Goal: Register for event/course

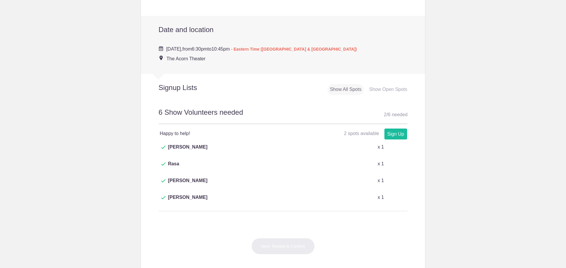
scroll to position [171, 0]
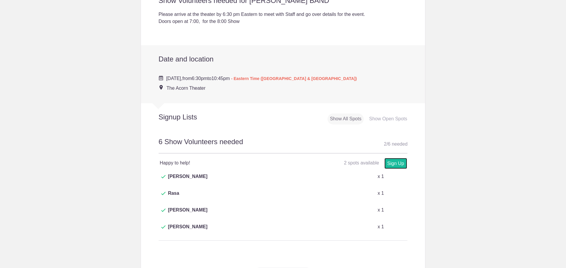
click at [390, 164] on link "Sign Up" at bounding box center [395, 163] width 23 height 11
type input "1"
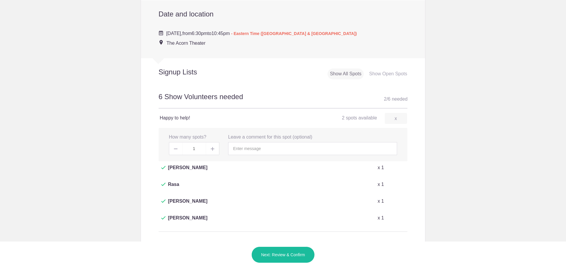
scroll to position [196, 0]
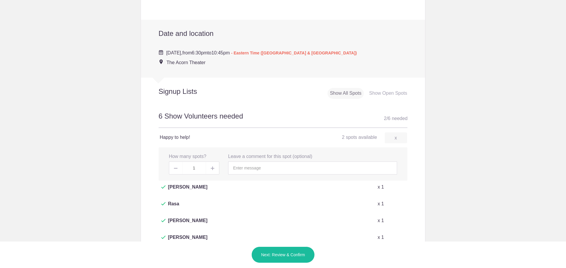
click at [280, 256] on button "Next: Review & Confirm" at bounding box center [282, 255] width 63 height 16
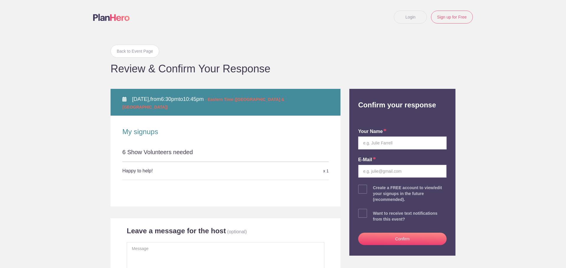
type input "dcheemstra@gmail.com"
drag, startPoint x: 561, startPoint y: 50, endPoint x: 563, endPoint y: 98, distance: 47.8
click at [562, 99] on body "Login Sign up for Free Login Back to Event Page Back to Event Page Review & Con…" at bounding box center [283, 134] width 566 height 268
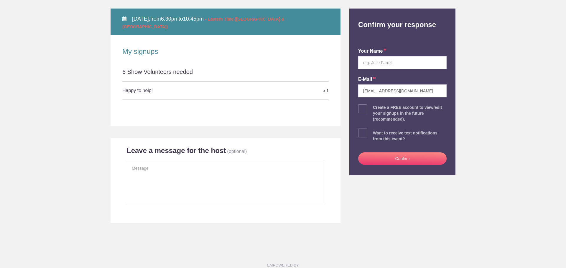
scroll to position [52, 0]
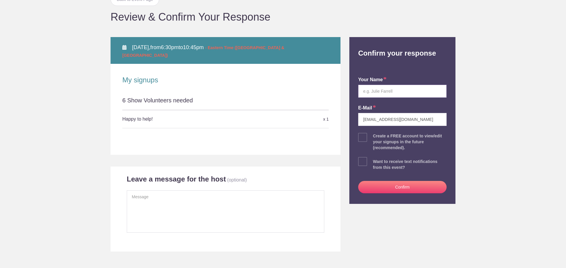
click at [405, 92] on input "text" at bounding box center [402, 91] width 88 height 13
type input "Darlene Heemstra"
click at [360, 160] on span at bounding box center [362, 161] width 9 height 9
click at [374, 160] on input "checkbox" at bounding box center [418, 160] width 88 height 4
checkbox input "true"
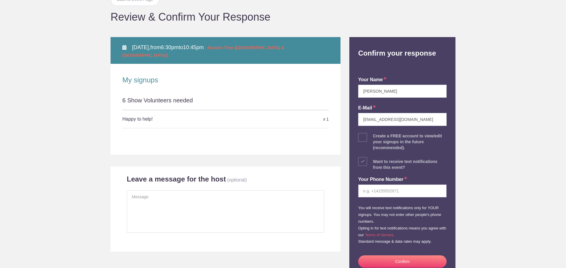
click at [377, 191] on input "tel" at bounding box center [402, 191] width 88 height 13
type input "2693369620"
click at [406, 261] on button "Confirm" at bounding box center [402, 262] width 88 height 12
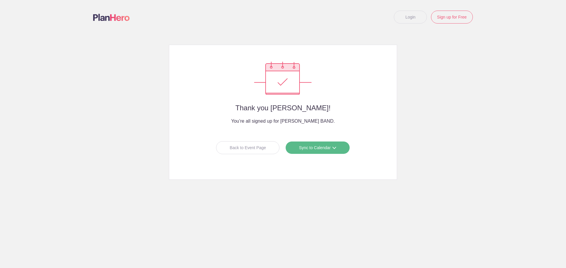
click at [294, 147] on link "Sync to Calendar" at bounding box center [317, 147] width 64 height 13
click at [318, 158] on link "Google Calendar" at bounding box center [315, 161] width 52 height 12
